Goal: Transaction & Acquisition: Subscribe to service/newsletter

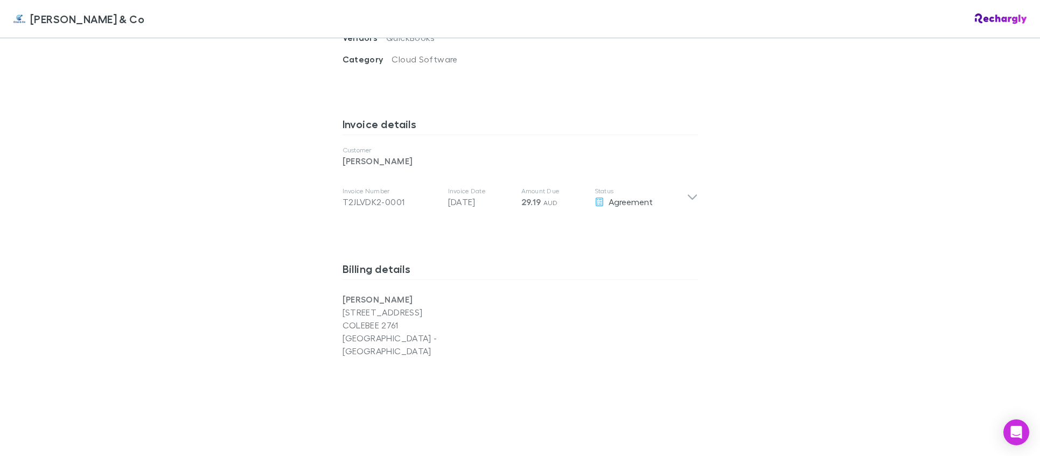
scroll to position [503, 0]
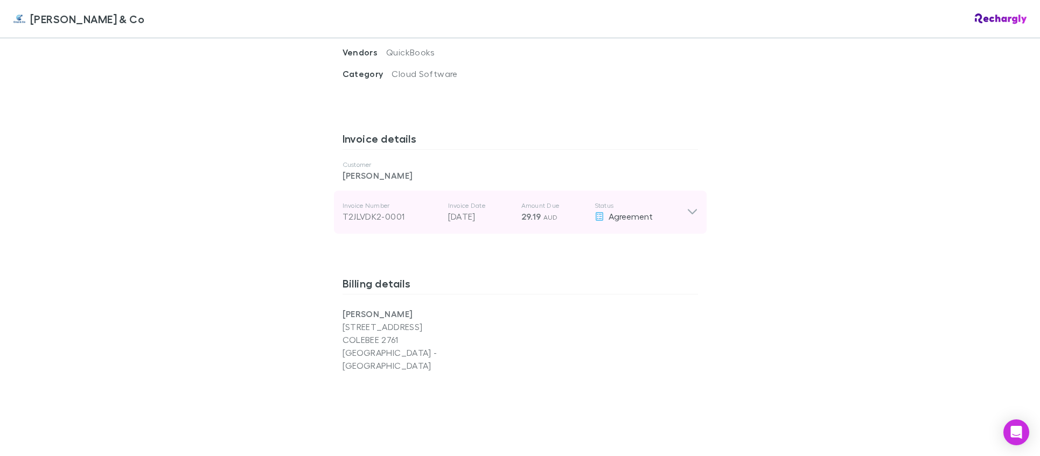
click at [689, 206] on div "Invoice Number T2JLVDK2-0001 Invoice Date [DATE] Amount Due 29.19 AUD Status Ag…" at bounding box center [520, 212] width 373 height 43
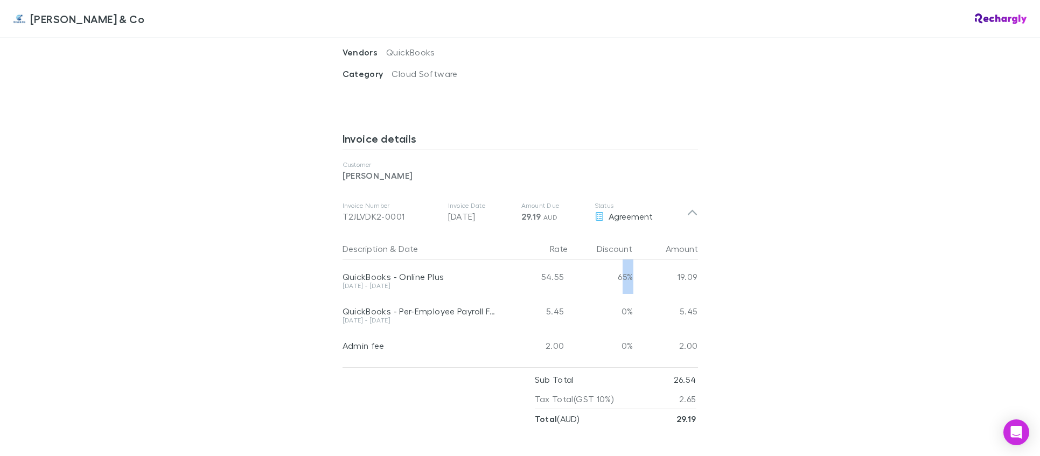
drag, startPoint x: 632, startPoint y: 266, endPoint x: 617, endPoint y: 267, distance: 15.1
click at [617, 267] on div "QuickBooks - Online Plus [DATE] - [DATE] 54.55 65% 19.09" at bounding box center [521, 277] width 356 height 34
click at [701, 281] on div "Description & Date Rate Discount Amount QuickBooks - Online Plus [DATE] - [DATE…" at bounding box center [525, 300] width 364 height 125
drag, startPoint x: 562, startPoint y: 262, endPoint x: 534, endPoint y: 267, distance: 28.3
click at [534, 267] on div "54.55" at bounding box center [536, 277] width 65 height 34
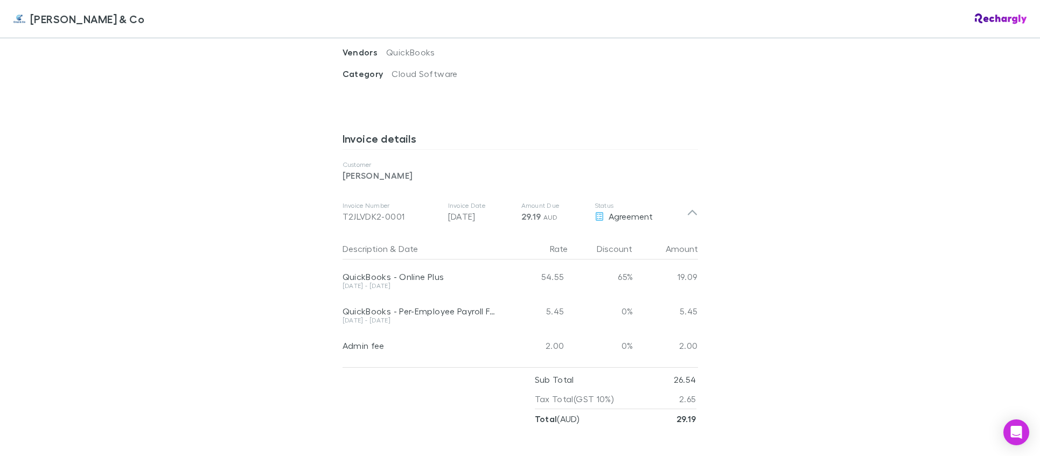
click at [603, 281] on div "65%" at bounding box center [601, 277] width 65 height 34
drag, startPoint x: 614, startPoint y: 262, endPoint x: 624, endPoint y: 266, distance: 10.7
click at [624, 266] on div "65%" at bounding box center [601, 277] width 65 height 34
drag, startPoint x: 656, startPoint y: 265, endPoint x: 698, endPoint y: 268, distance: 42.1
click at [698, 268] on div "Description & Date Rate Discount Amount QuickBooks - Online Plus [DATE] - [DATE…" at bounding box center [525, 300] width 364 height 125
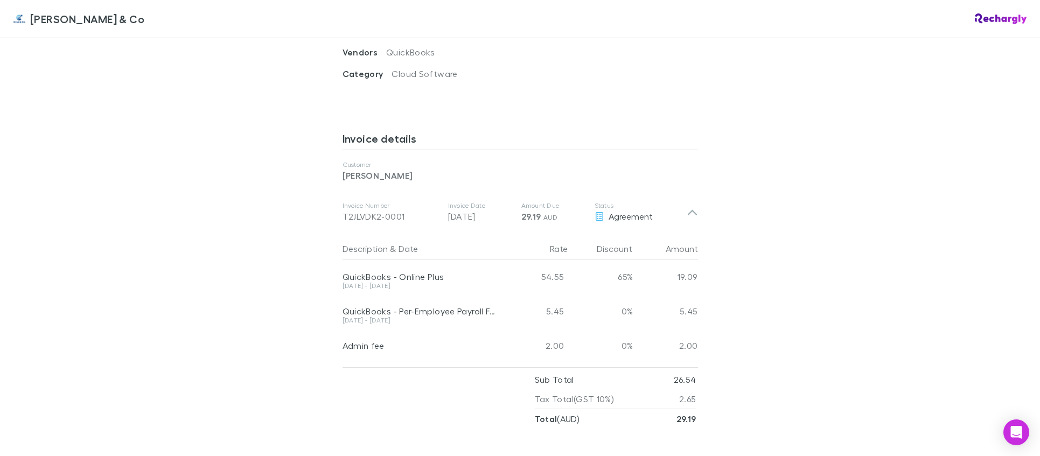
click at [702, 285] on div "Description & Date Rate Discount Amount QuickBooks - Online Plus [DATE] - [DATE…" at bounding box center [525, 300] width 364 height 125
drag, startPoint x: 561, startPoint y: 301, endPoint x: 539, endPoint y: 298, distance: 22.8
click at [539, 298] on div "5.45" at bounding box center [536, 311] width 65 height 34
click at [727, 315] on div "[PERSON_NAME] & Co [PERSON_NAME] & Co Software subscriptions agreement [PERSON_…" at bounding box center [520, 228] width 1040 height 456
drag, startPoint x: 699, startPoint y: 297, endPoint x: 672, endPoint y: 298, distance: 26.4
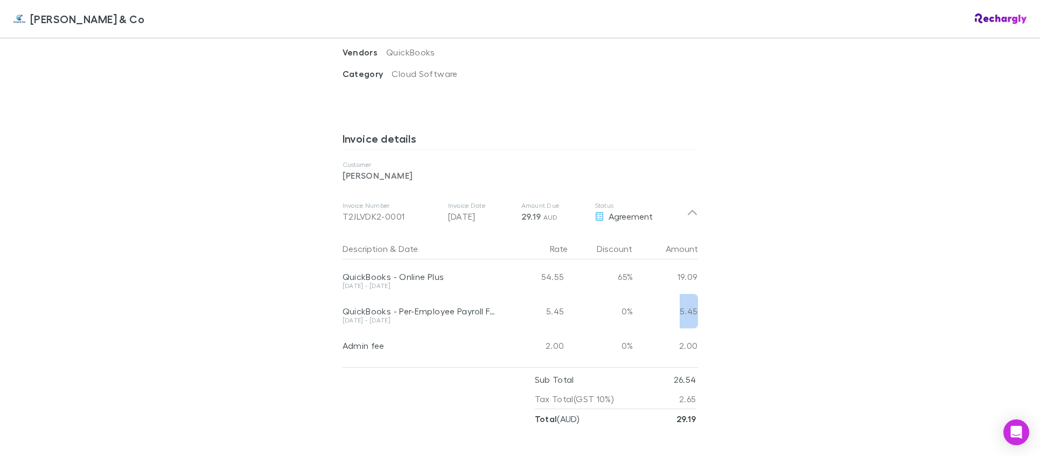
click at [672, 298] on div "Description & Date Rate Discount Amount QuickBooks - Online Plus [DATE] - [DATE…" at bounding box center [525, 300] width 364 height 125
click at [674, 300] on div "5.45" at bounding box center [665, 311] width 65 height 34
drag, startPoint x: 677, startPoint y: 298, endPoint x: 695, endPoint y: 297, distance: 17.8
click at [695, 297] on div "Description & Date Rate Discount Amount QuickBooks - Online Plus [DATE] - [DATE…" at bounding box center [525, 300] width 364 height 125
click at [721, 307] on div "[PERSON_NAME] & Co [PERSON_NAME] & Co Software subscriptions agreement [PERSON_…" at bounding box center [520, 228] width 1040 height 456
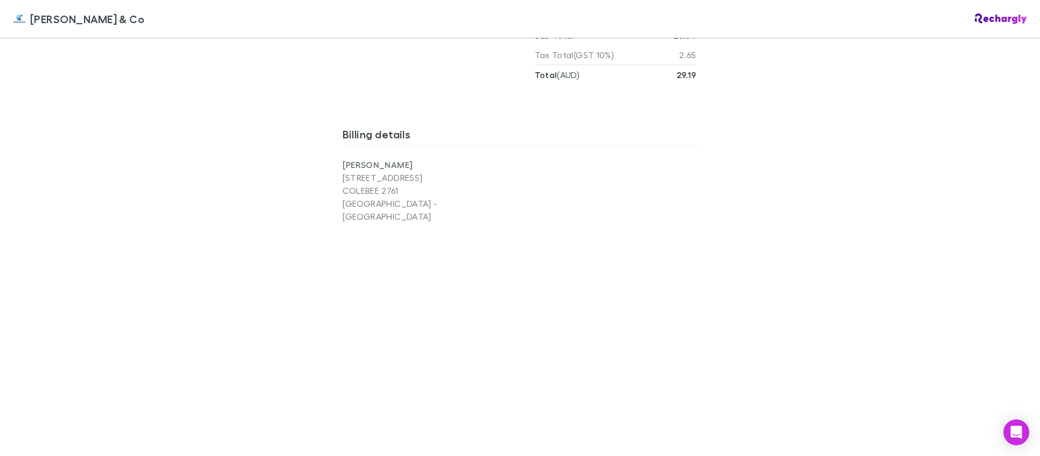
scroll to position [1131, 0]
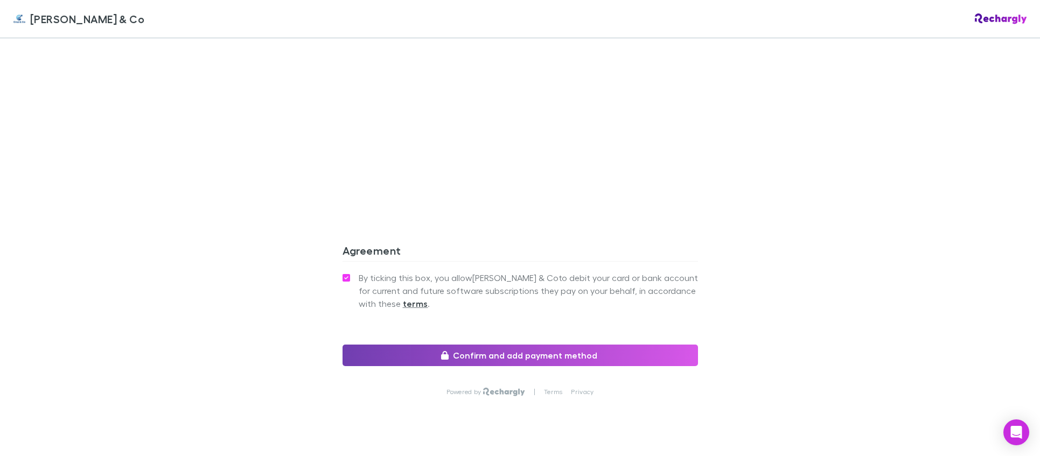
click at [513, 345] on button "Confirm and add payment method" at bounding box center [521, 356] width 356 height 22
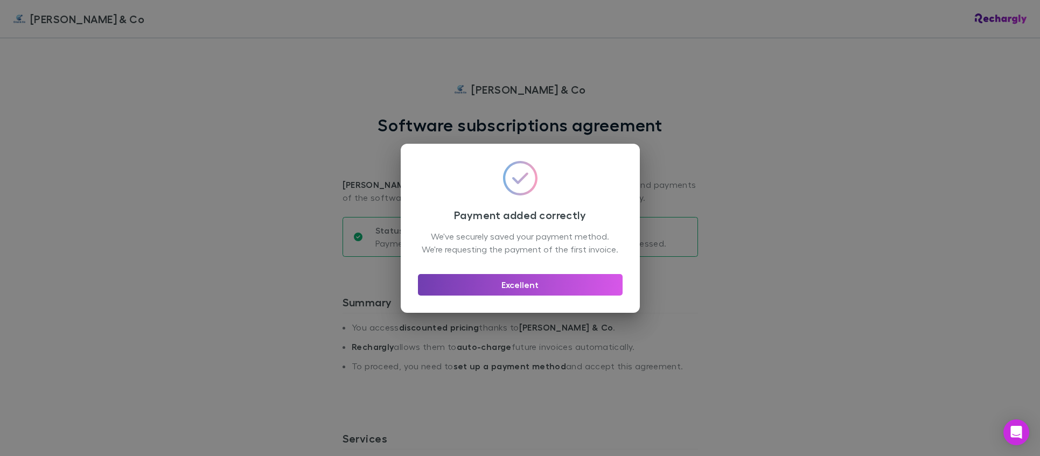
click at [531, 289] on button "Excellent" at bounding box center [520, 285] width 205 height 22
